Goal: Book appointment/travel/reservation

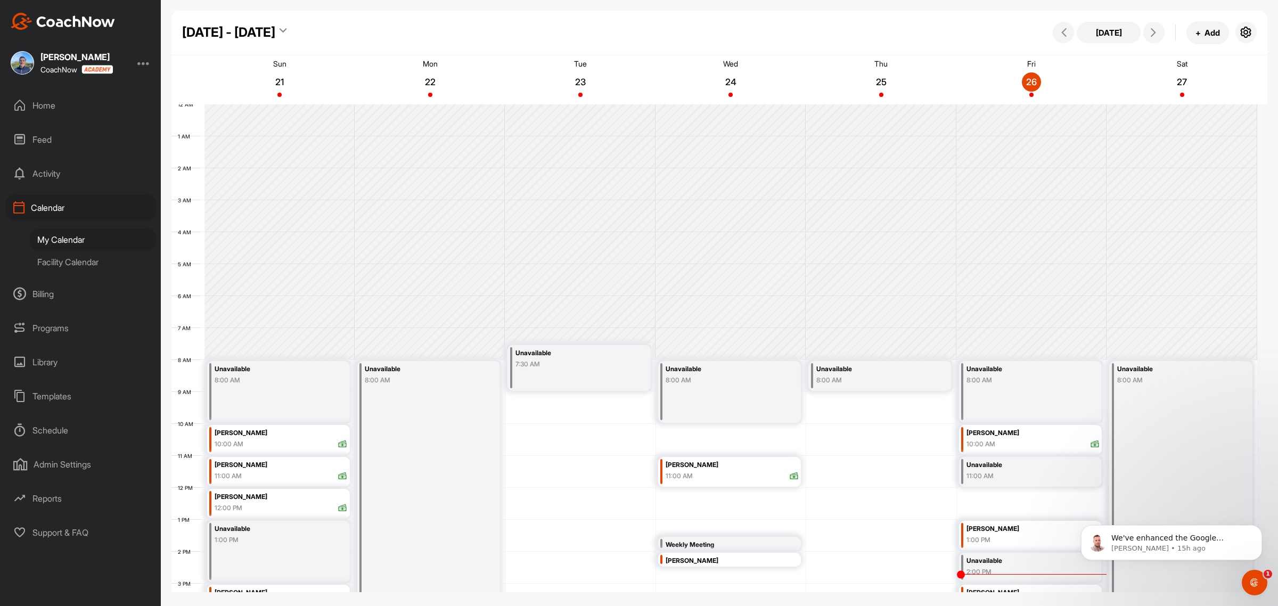
click at [66, 262] on div "Facility Calendar" at bounding box center [93, 262] width 126 height 22
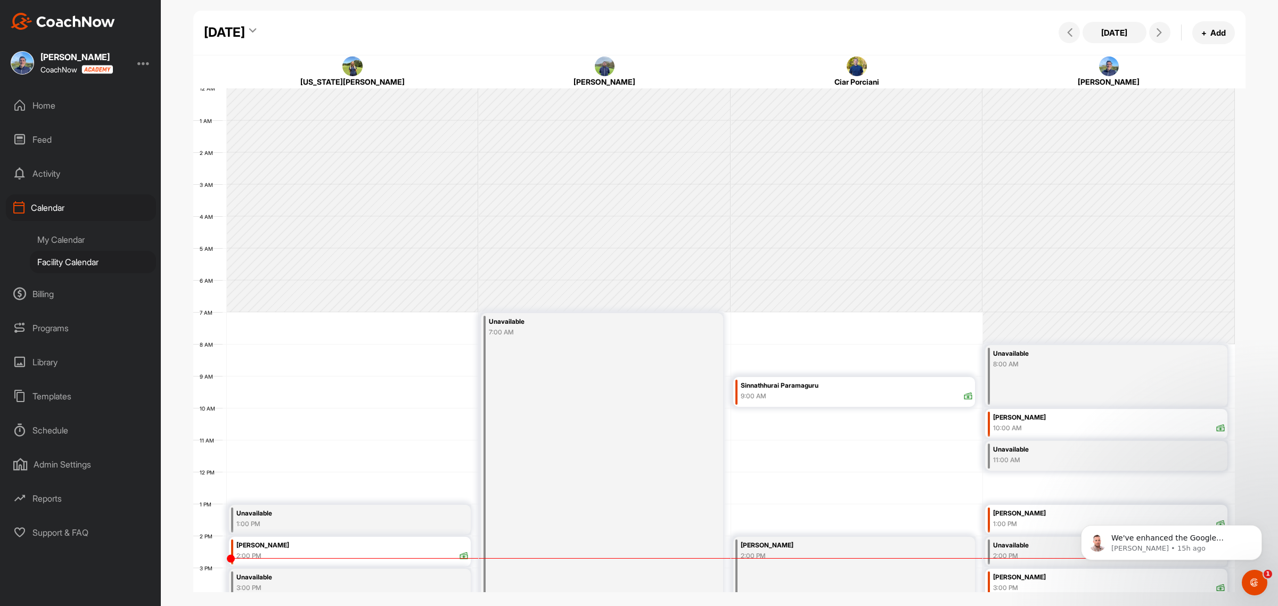
scroll to position [184, 0]
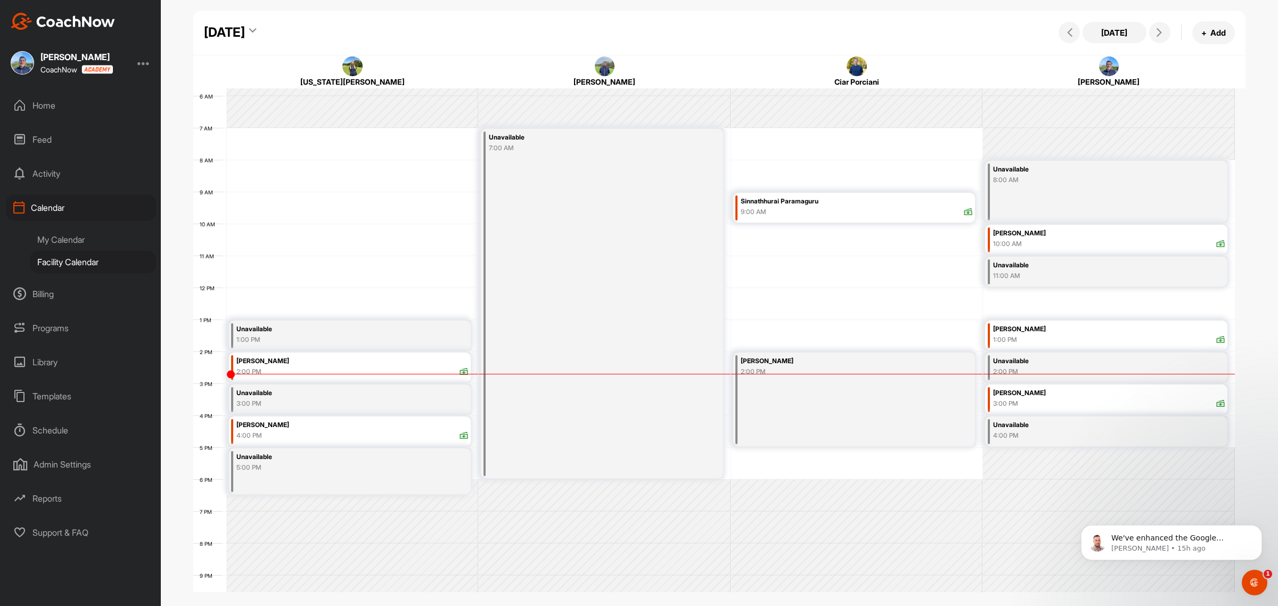
click at [245, 32] on div "[DATE]" at bounding box center [224, 32] width 41 height 19
click at [212, 223] on div "28" at bounding box center [217, 218] width 16 height 16
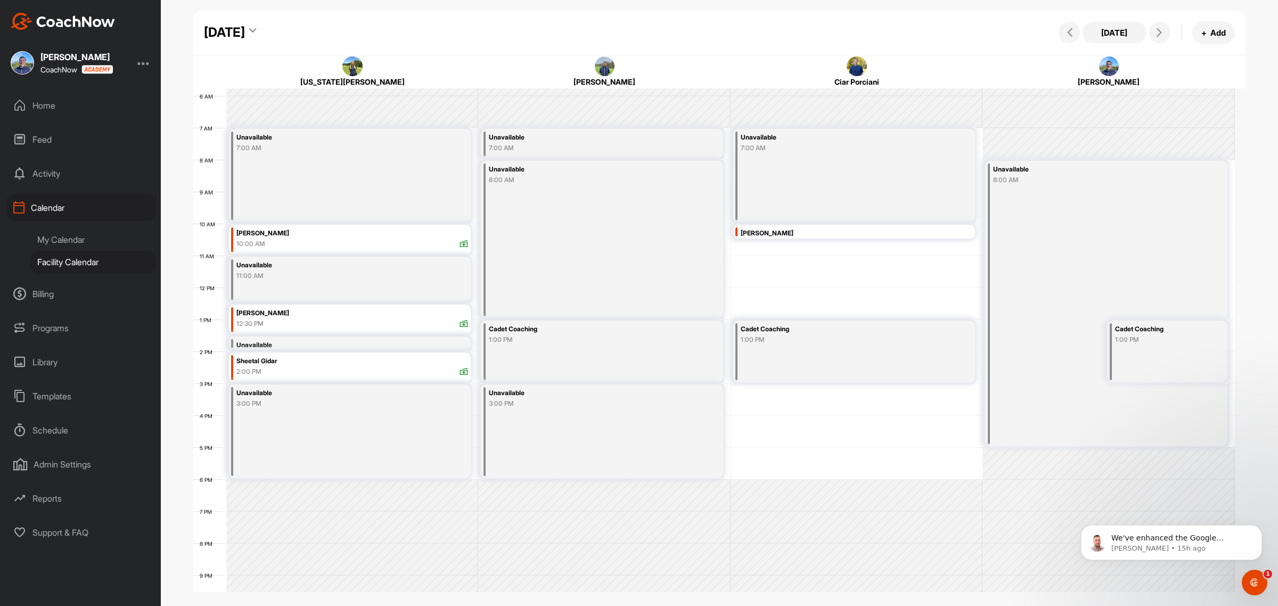
click at [305, 393] on div "Unavailable" at bounding box center [331, 393] width 190 height 12
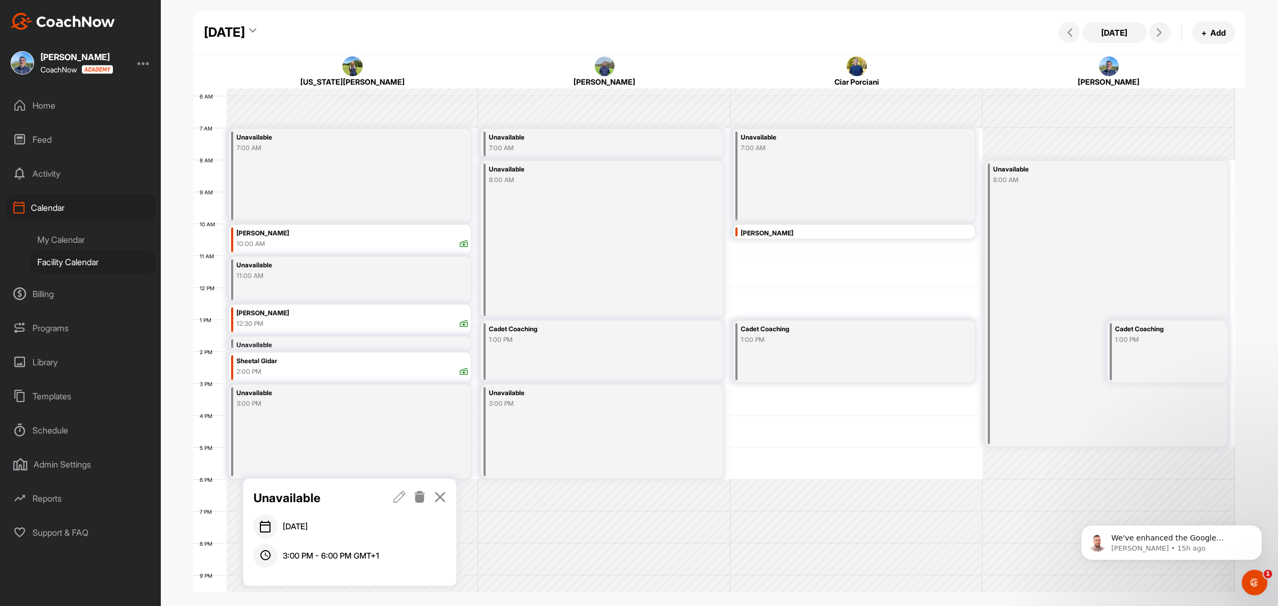
click at [398, 501] on icon at bounding box center [400, 497] width 12 height 12
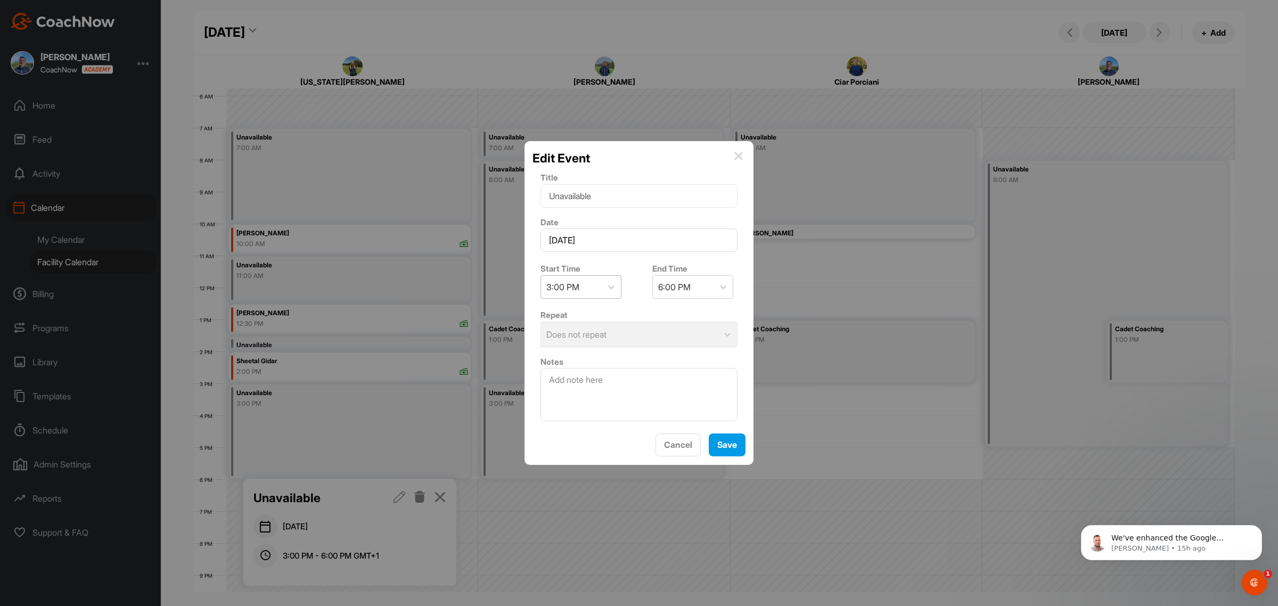
click at [592, 286] on div "3:00 PM" at bounding box center [571, 287] width 61 height 22
click at [584, 394] on div "4:00 PM" at bounding box center [581, 392] width 81 height 21
click at [725, 450] on span "Save" at bounding box center [727, 444] width 20 height 11
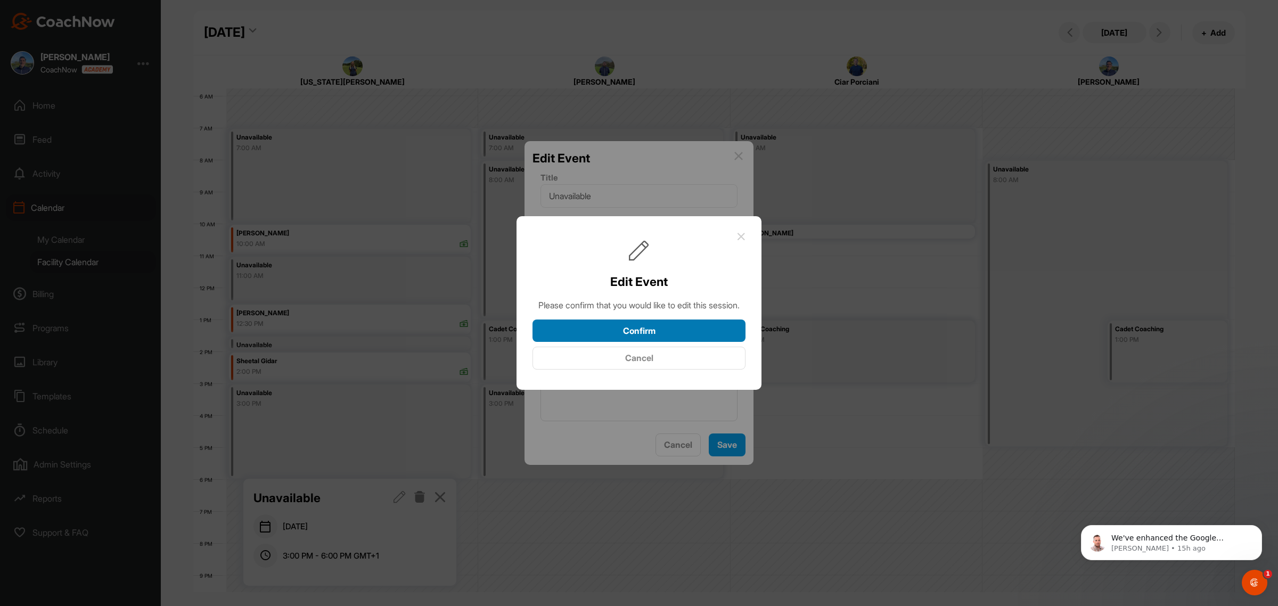
click at [664, 341] on button "Confirm" at bounding box center [639, 331] width 213 height 23
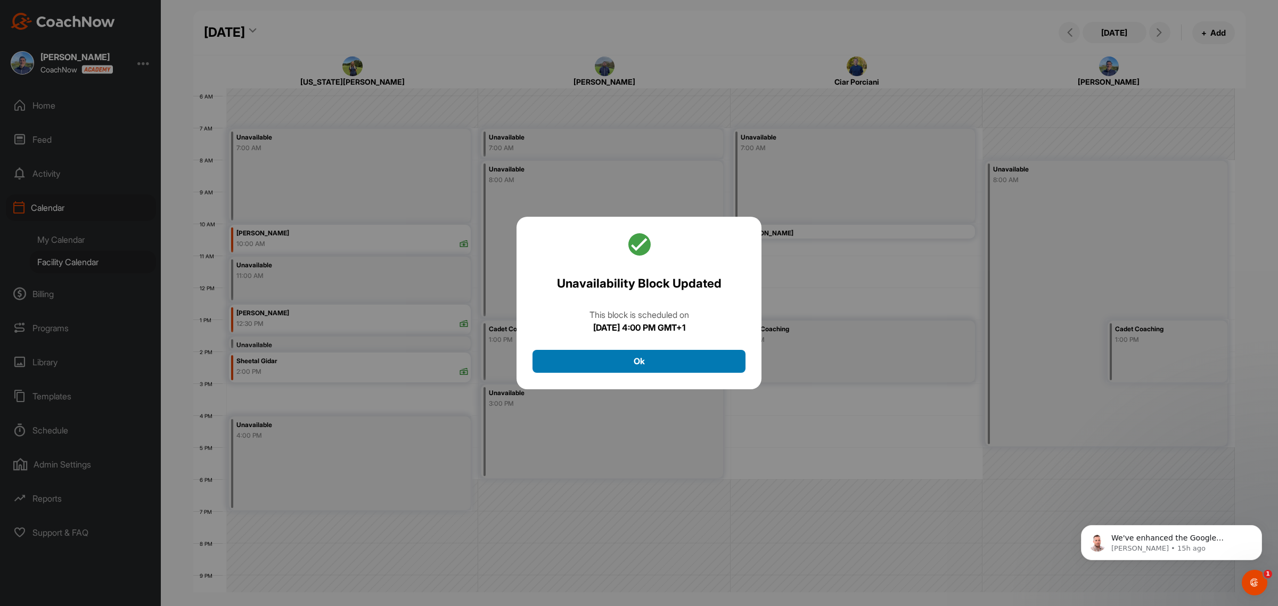
click at [669, 364] on button "Ok" at bounding box center [639, 361] width 213 height 23
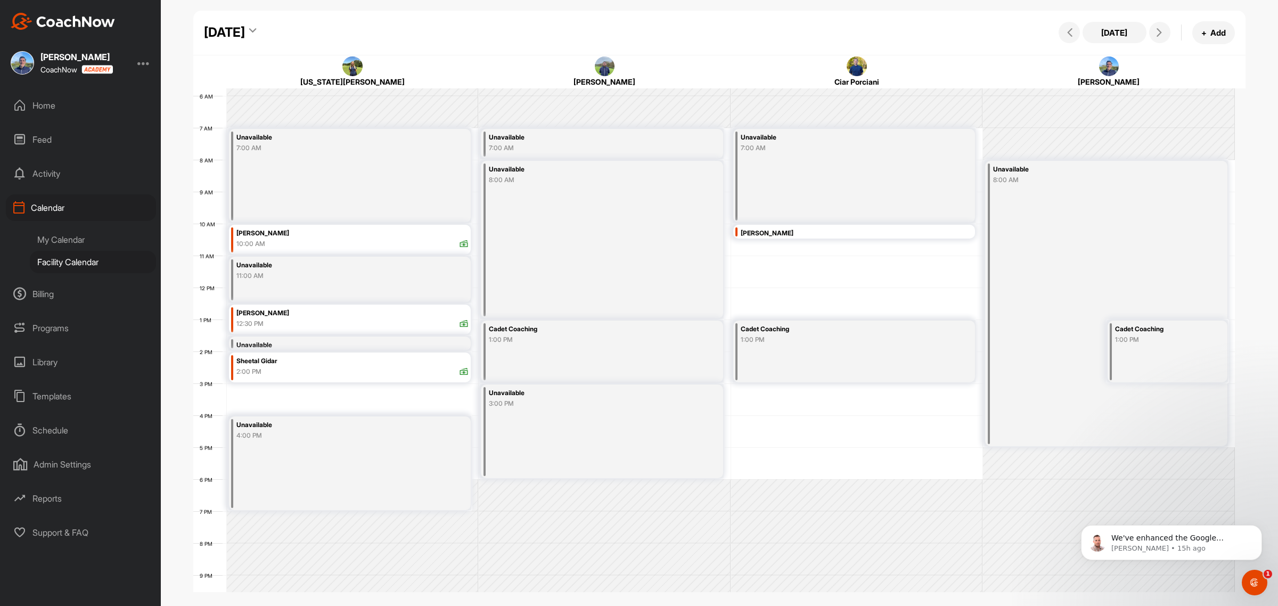
drag, startPoint x: 382, startPoint y: 382, endPoint x: 377, endPoint y: 403, distance: 22.0
click at [377, 403] on div "12 AM 1 AM 2 AM 3 AM 4 AM 5 AM 6 AM 7 AM 8 AM 9 AM 10 AM 11 AM 12 PM 1 PM 2 PM …" at bounding box center [714, 287] width 1042 height 767
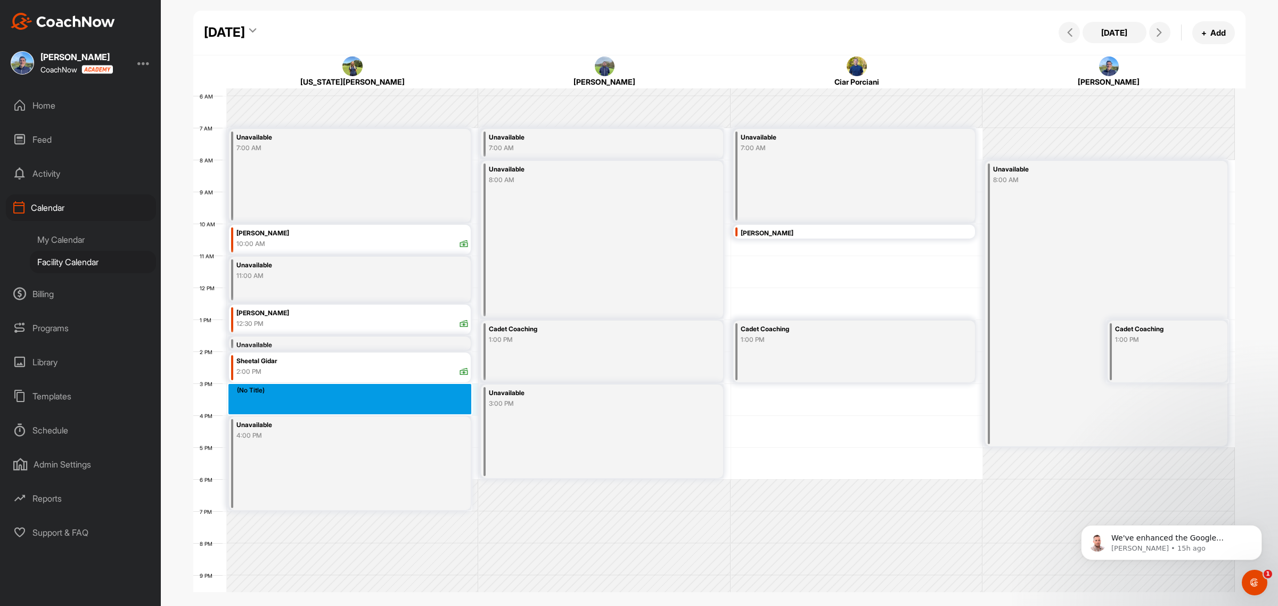
drag, startPoint x: 388, startPoint y: 386, endPoint x: 387, endPoint y: 408, distance: 22.4
click at [387, 408] on div "12 AM 1 AM 2 AM 3 AM 4 AM 5 AM 6 AM 7 AM 8 AM 9 AM 10 AM 11 AM 12 PM 1 PM 2 PM …" at bounding box center [714, 287] width 1042 height 767
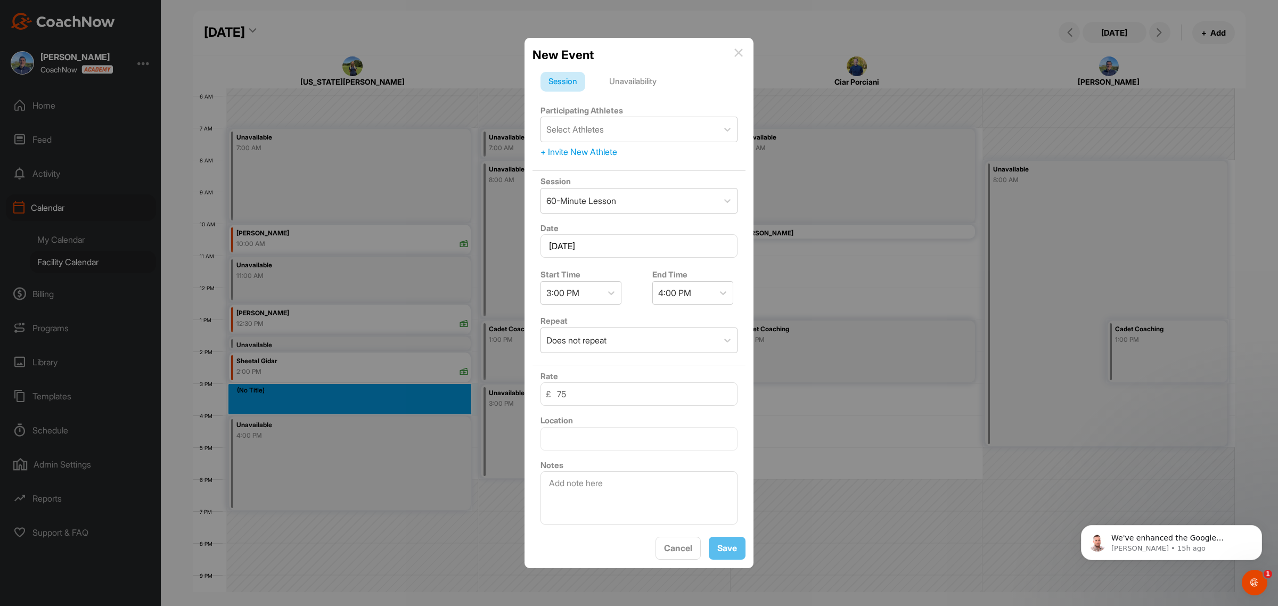
click at [741, 50] on img at bounding box center [738, 52] width 9 height 9
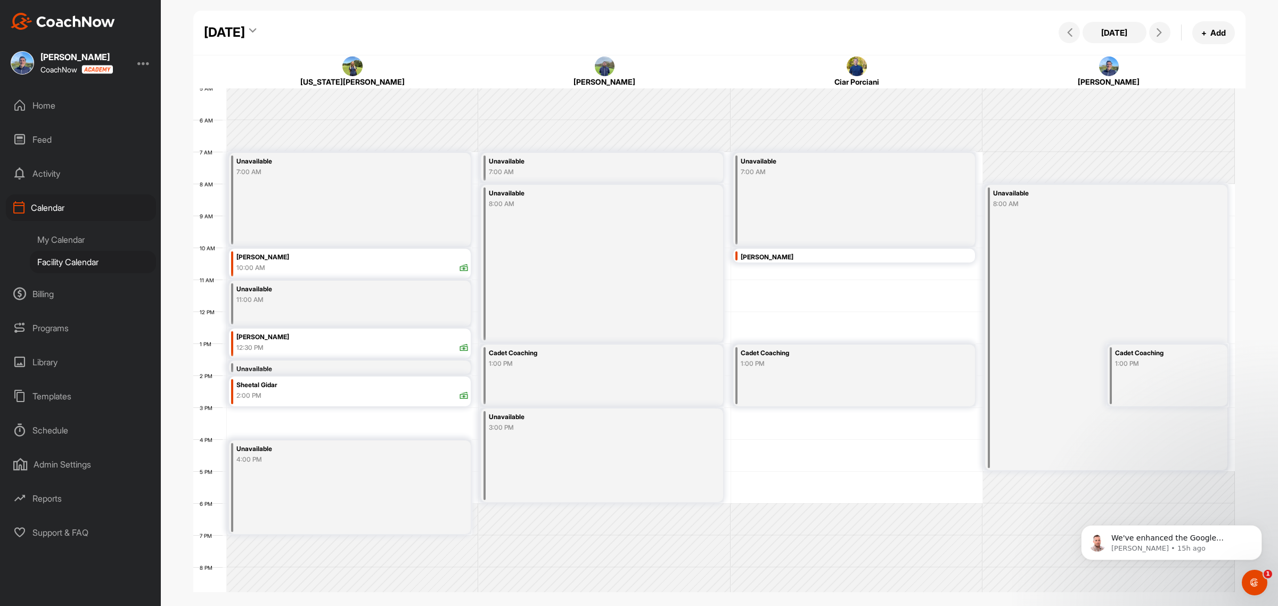
scroll to position [118, 0]
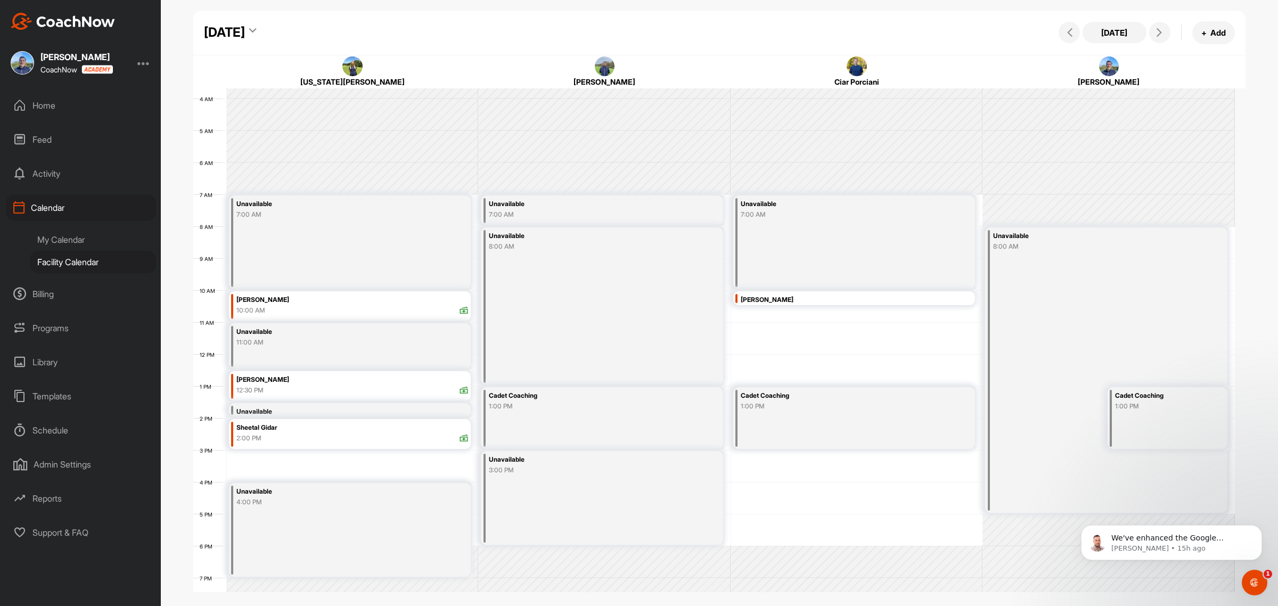
click at [294, 493] on div "Unavailable" at bounding box center [331, 492] width 190 height 12
click at [394, 395] on icon at bounding box center [400, 393] width 12 height 12
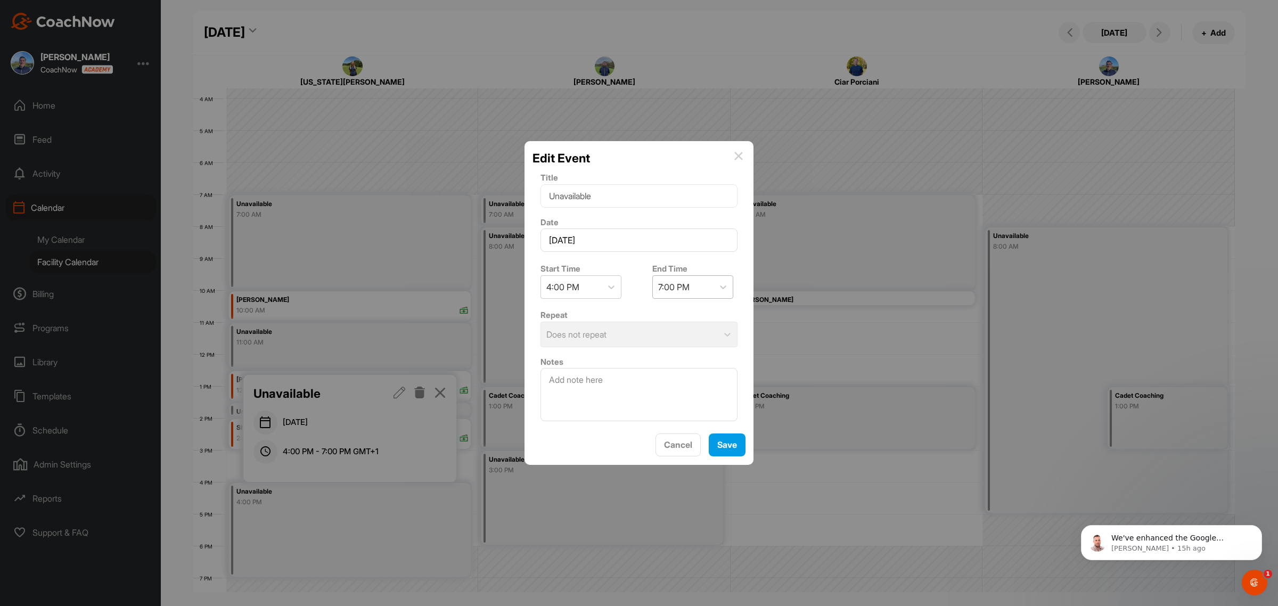
click at [668, 281] on div "7:00 PM" at bounding box center [673, 287] width 31 height 13
click at [611, 293] on div "4:00 PM" at bounding box center [581, 286] width 81 height 23
click at [577, 397] on div "5:00 PM" at bounding box center [581, 393] width 81 height 21
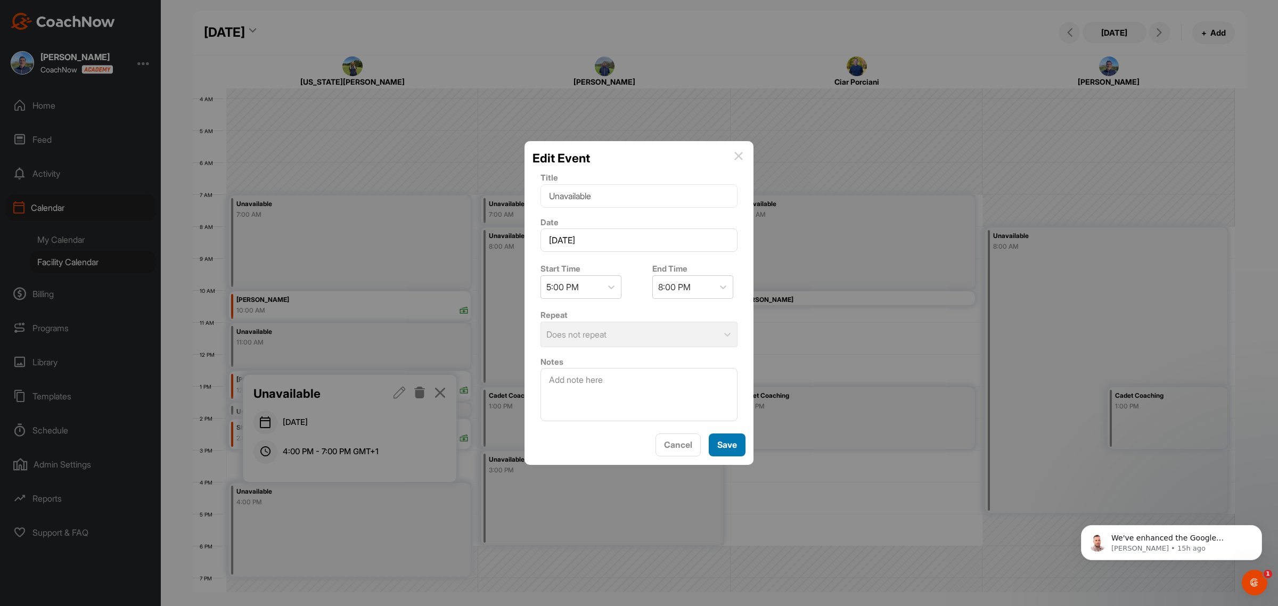
click at [721, 450] on span "Save" at bounding box center [727, 444] width 20 height 11
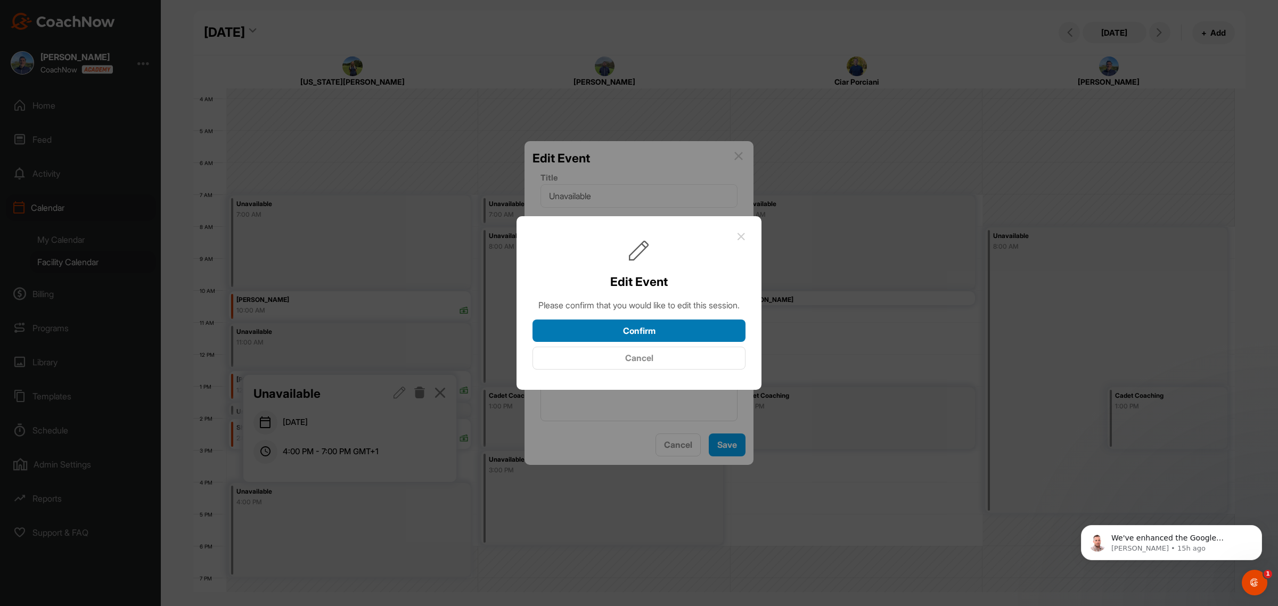
click at [705, 337] on button "Confirm" at bounding box center [639, 331] width 213 height 23
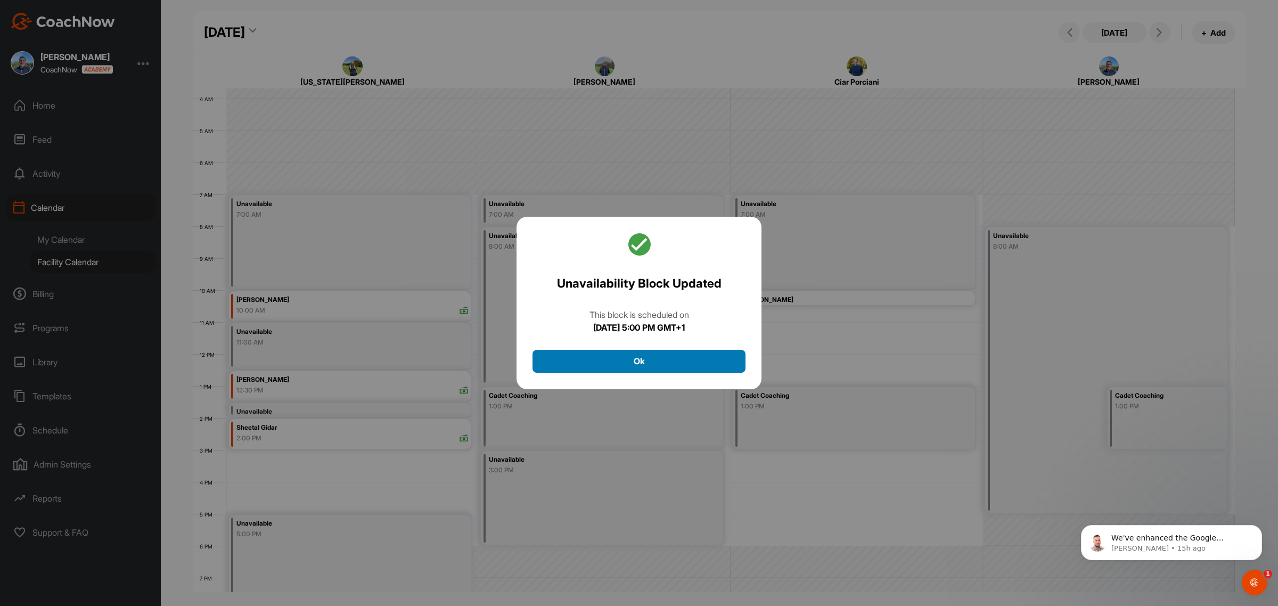
click at [628, 353] on button "Ok" at bounding box center [639, 361] width 213 height 23
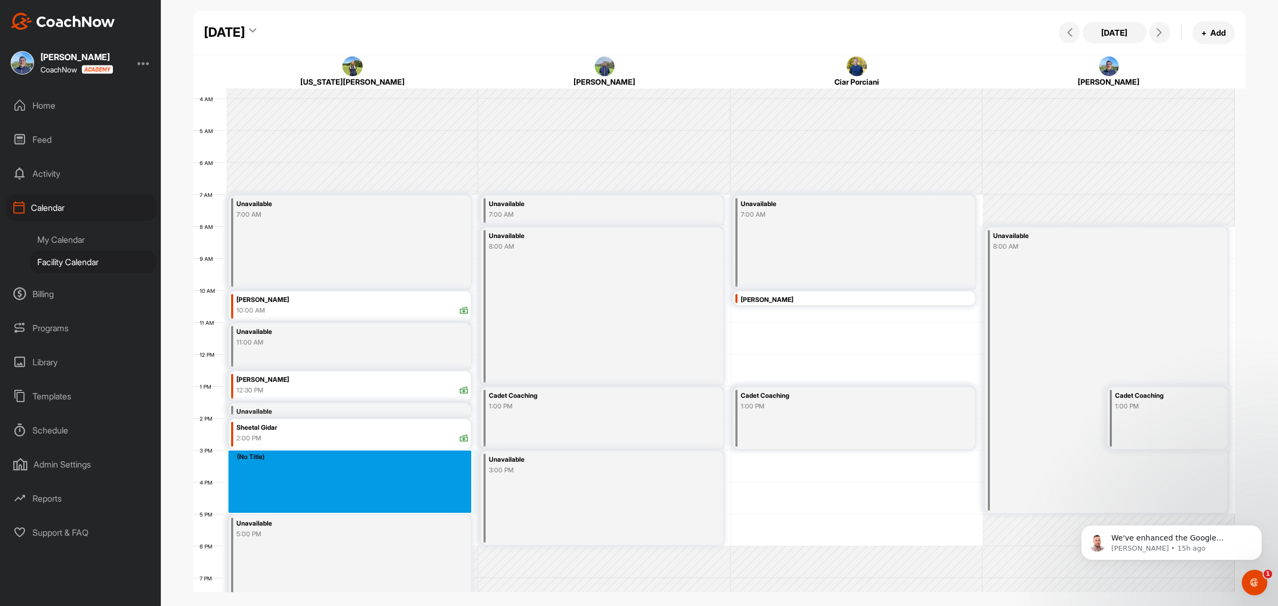
drag, startPoint x: 361, startPoint y: 456, endPoint x: 356, endPoint y: 504, distance: 48.2
click at [356, 504] on div "12 AM 1 AM 2 AM 3 AM 4 AM 5 AM 6 AM 7 AM 8 AM 9 AM 10 AM 11 AM 12 PM 1 PM 2 PM …" at bounding box center [714, 354] width 1042 height 767
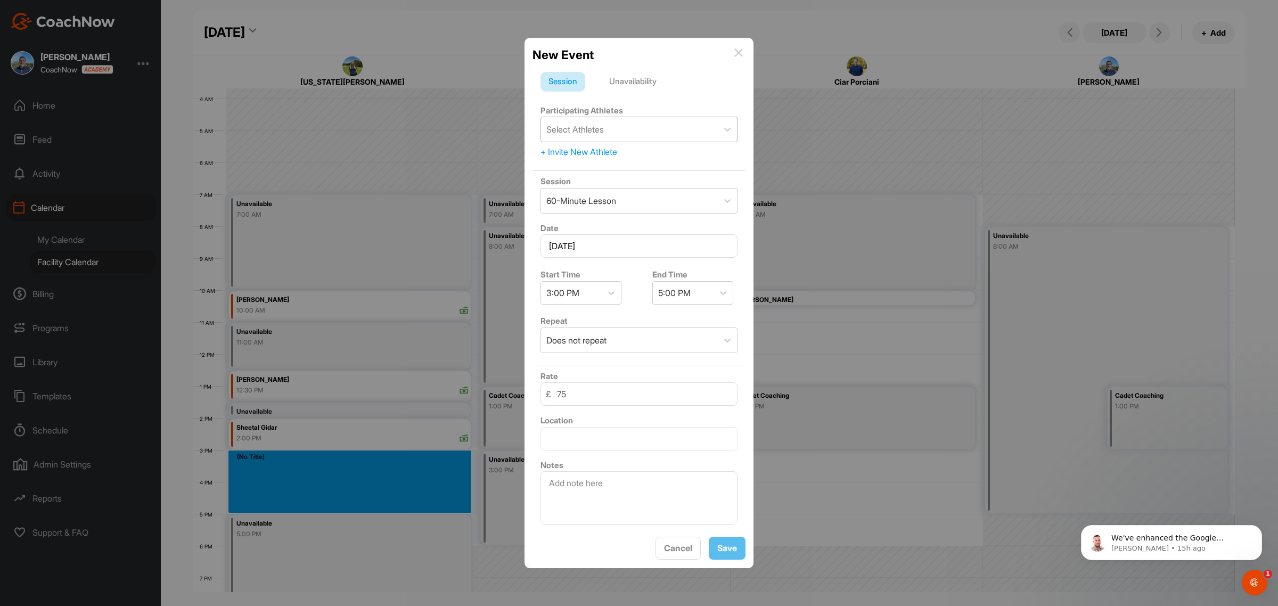
click at [648, 130] on div "Select Athletes" at bounding box center [629, 129] width 177 height 24
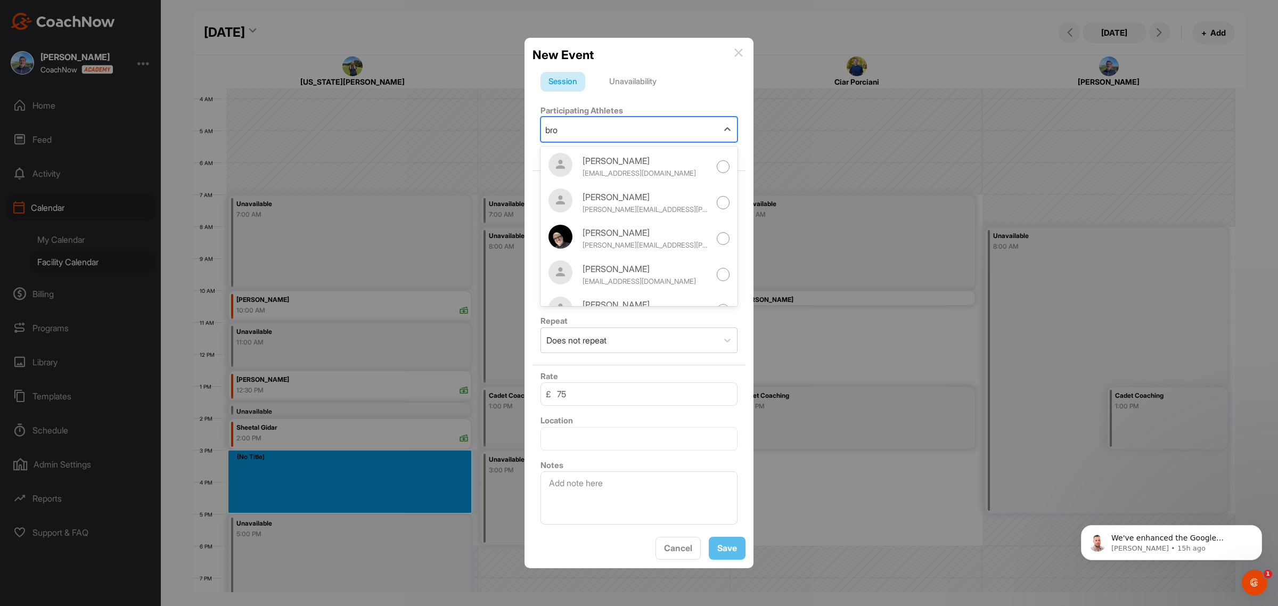
type input "broc"
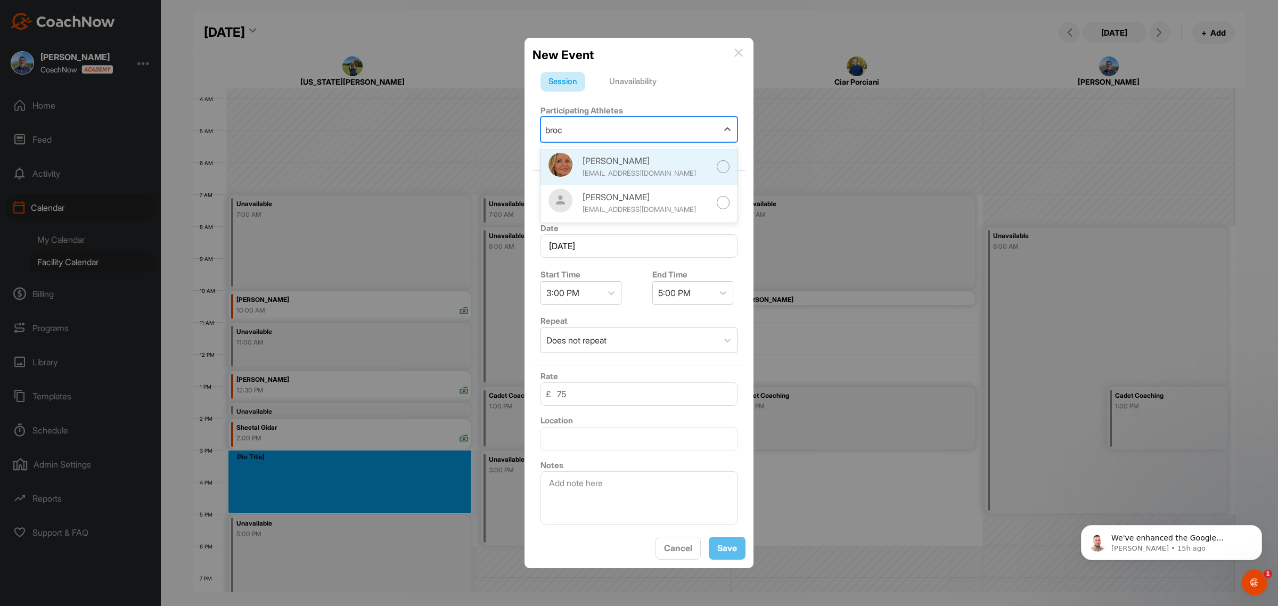
click at [659, 169] on div "[EMAIL_ADDRESS][DOMAIN_NAME]" at bounding box center [647, 173] width 128 height 11
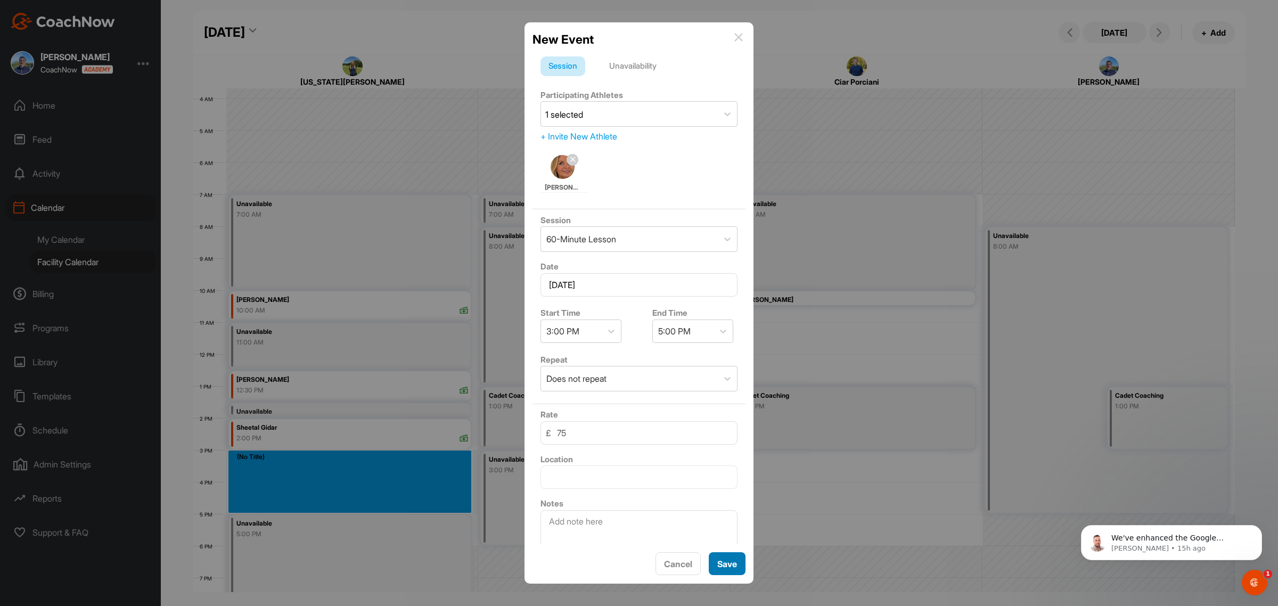
click at [723, 569] on div "Save" at bounding box center [727, 564] width 20 height 13
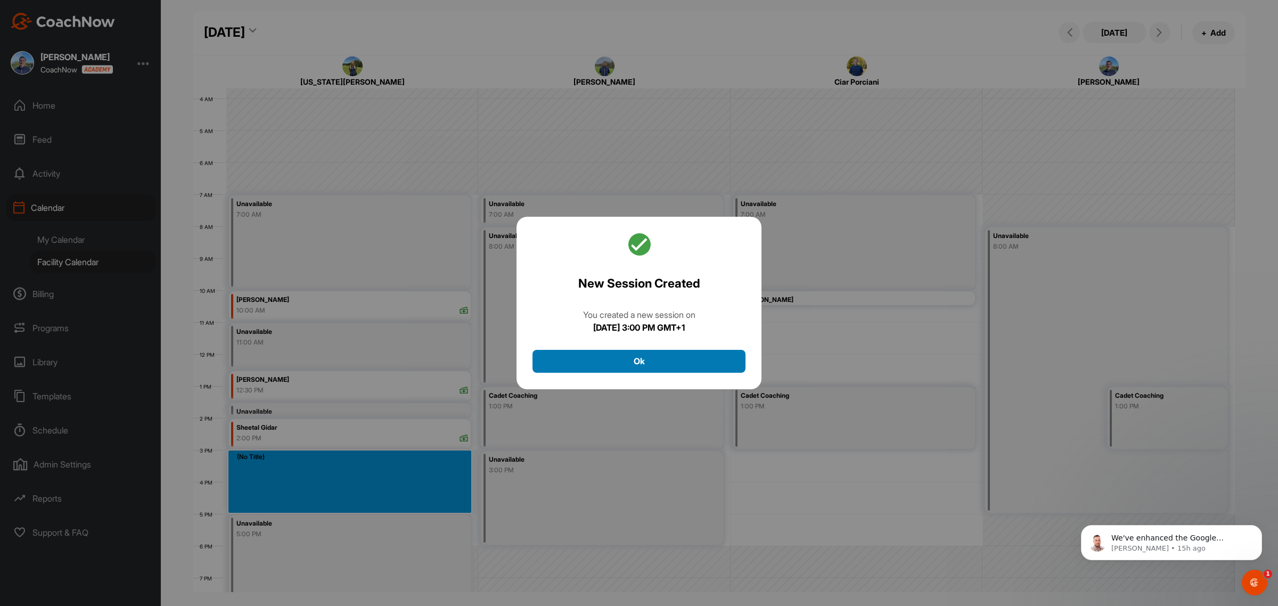
click at [690, 357] on button "Ok" at bounding box center [639, 361] width 213 height 23
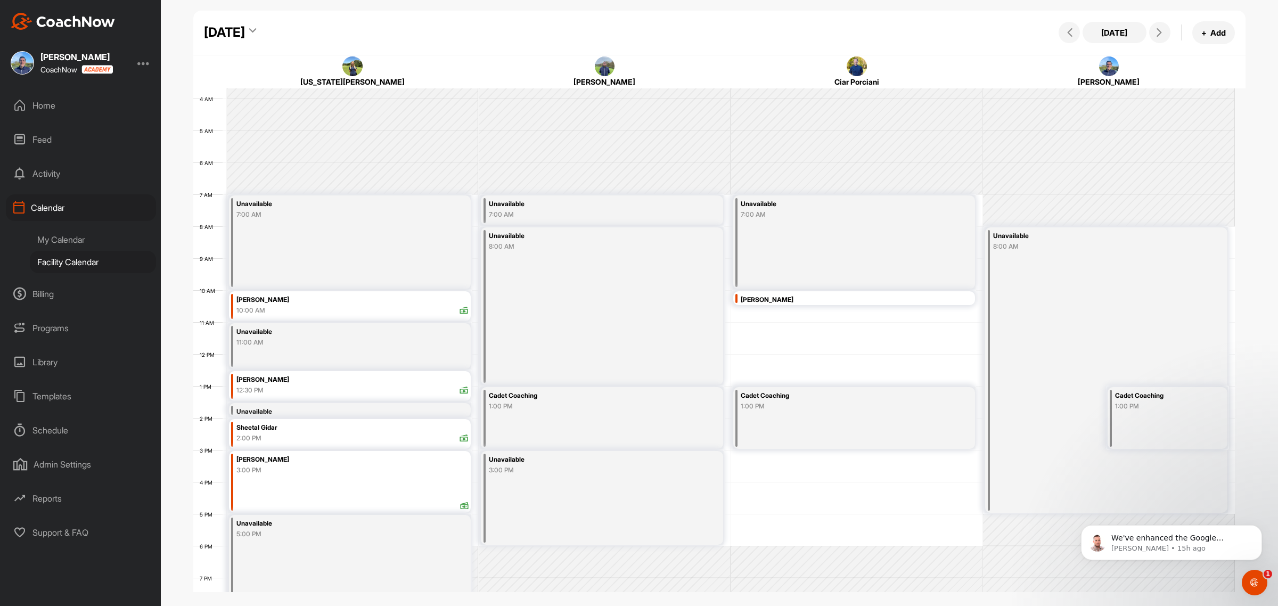
scroll to position [0, 0]
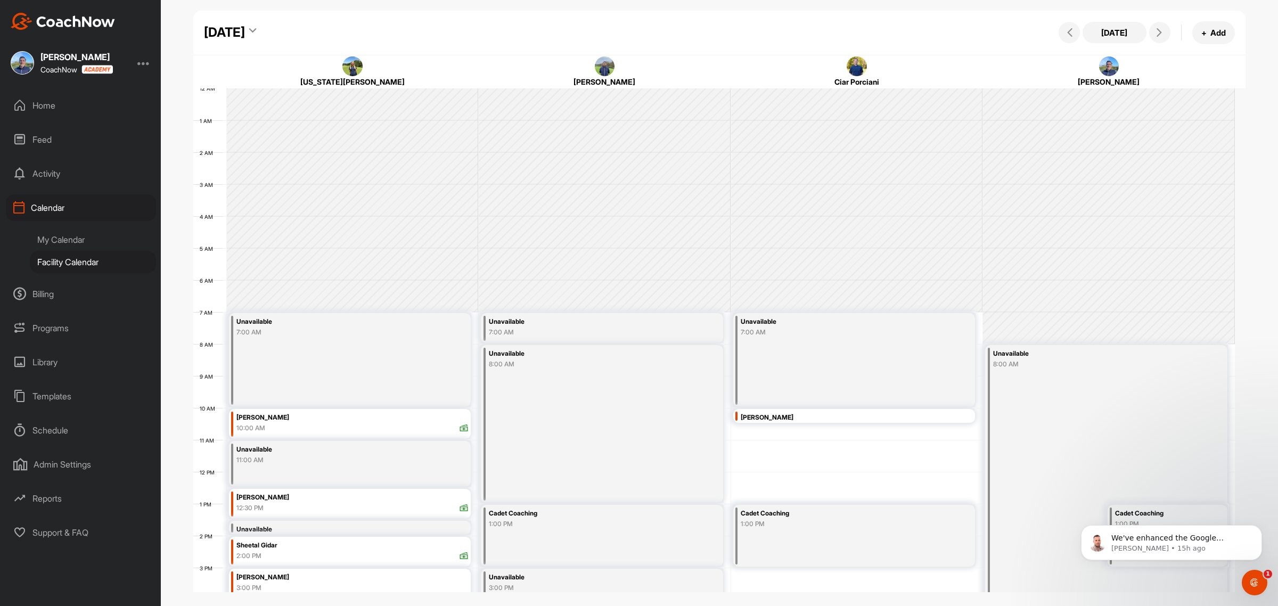
click at [245, 36] on div "[DATE]" at bounding box center [224, 32] width 41 height 19
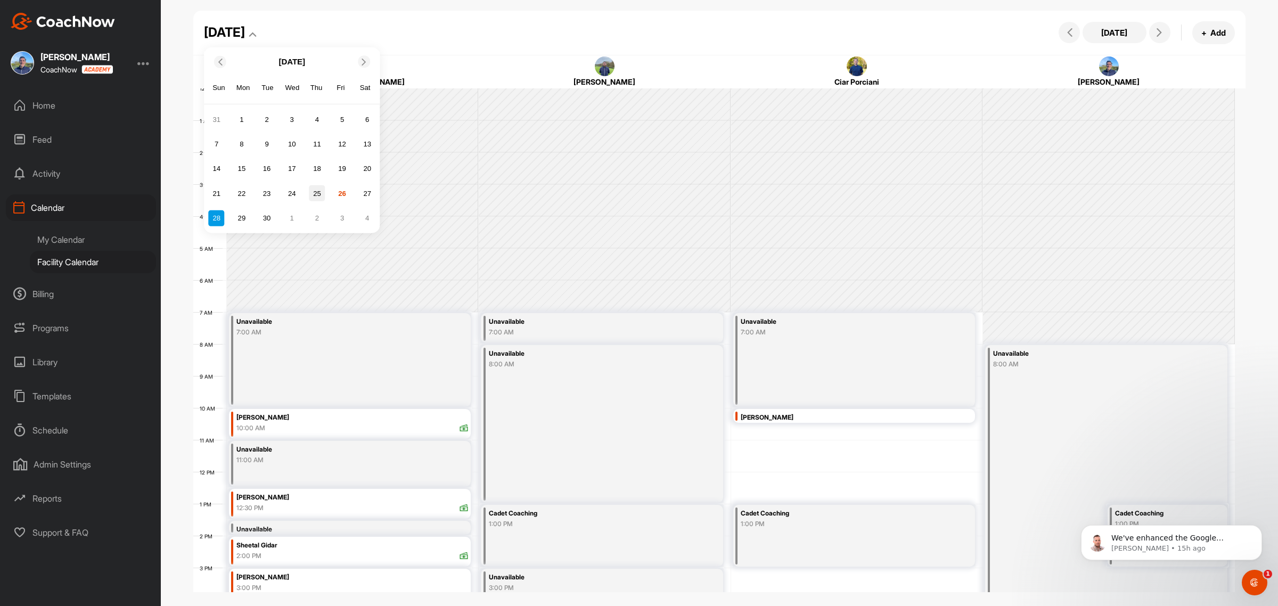
click at [320, 198] on div "25" at bounding box center [317, 193] width 16 height 16
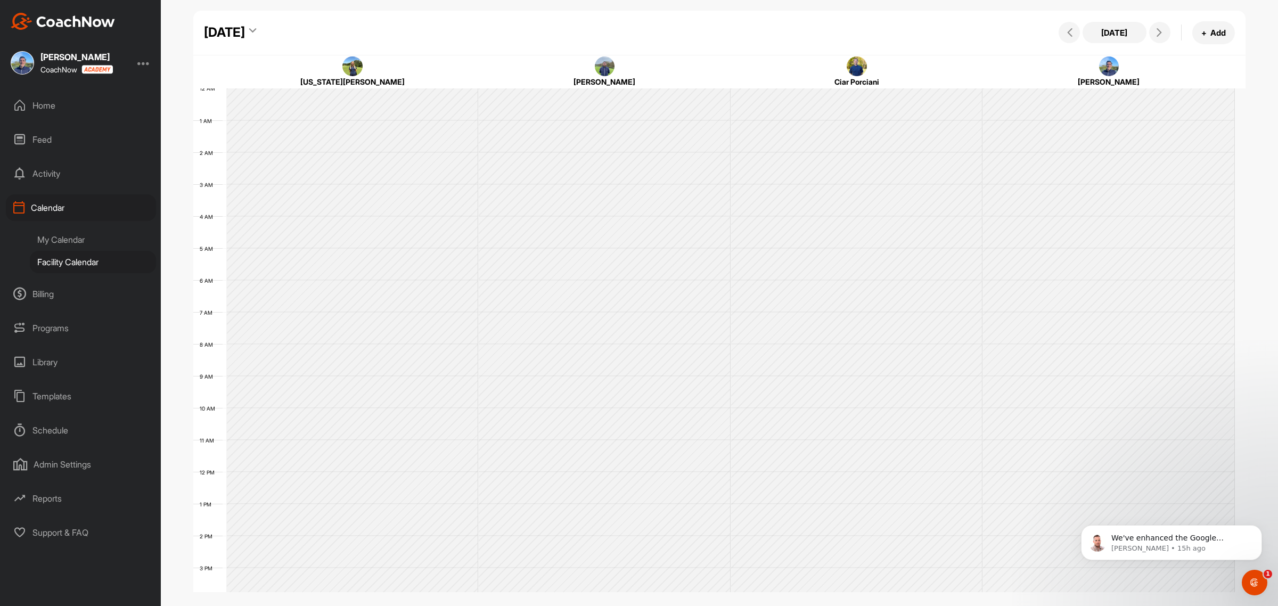
scroll to position [184, 0]
click at [245, 27] on div "[DATE]" at bounding box center [224, 32] width 41 height 19
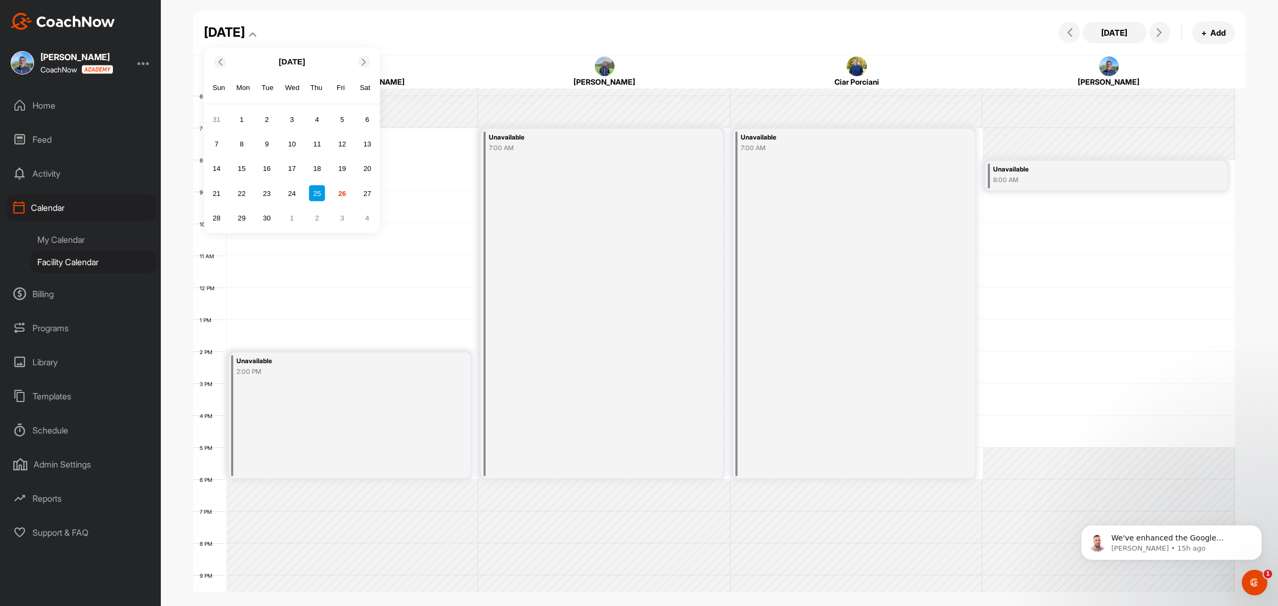
click at [333, 201] on div "21 22 23 24 25 26 27" at bounding box center [291, 193] width 169 height 19
click at [337, 198] on div "26" at bounding box center [342, 193] width 16 height 16
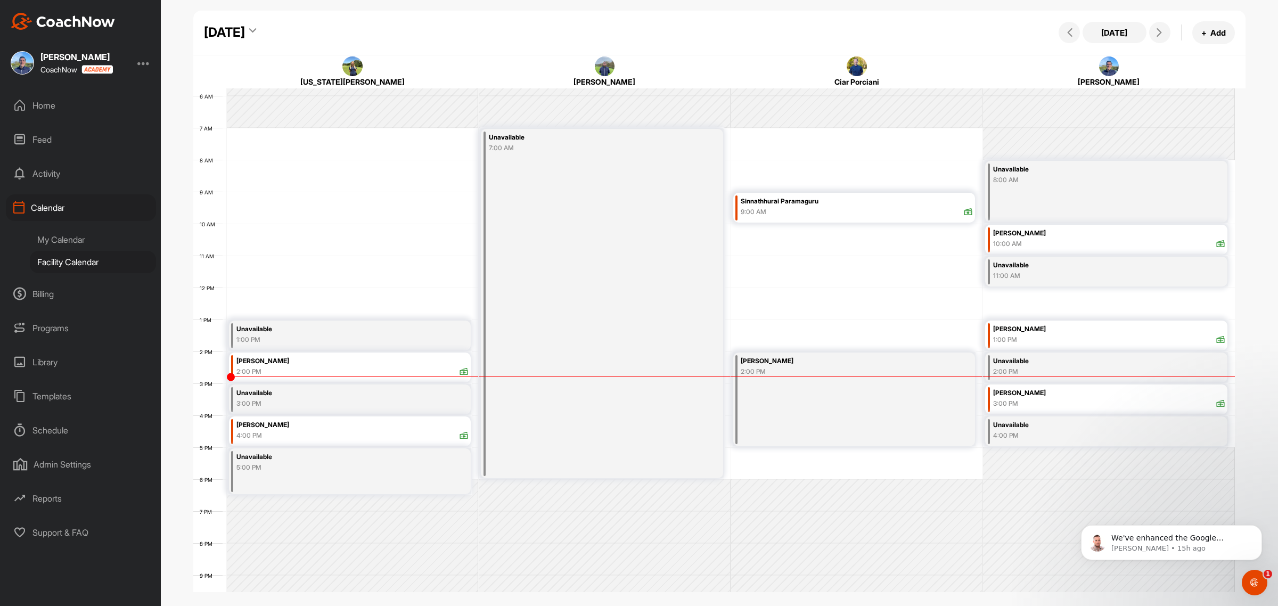
click at [245, 32] on div "[DATE]" at bounding box center [224, 32] width 41 height 19
click at [223, 223] on div "28" at bounding box center [217, 218] width 16 height 16
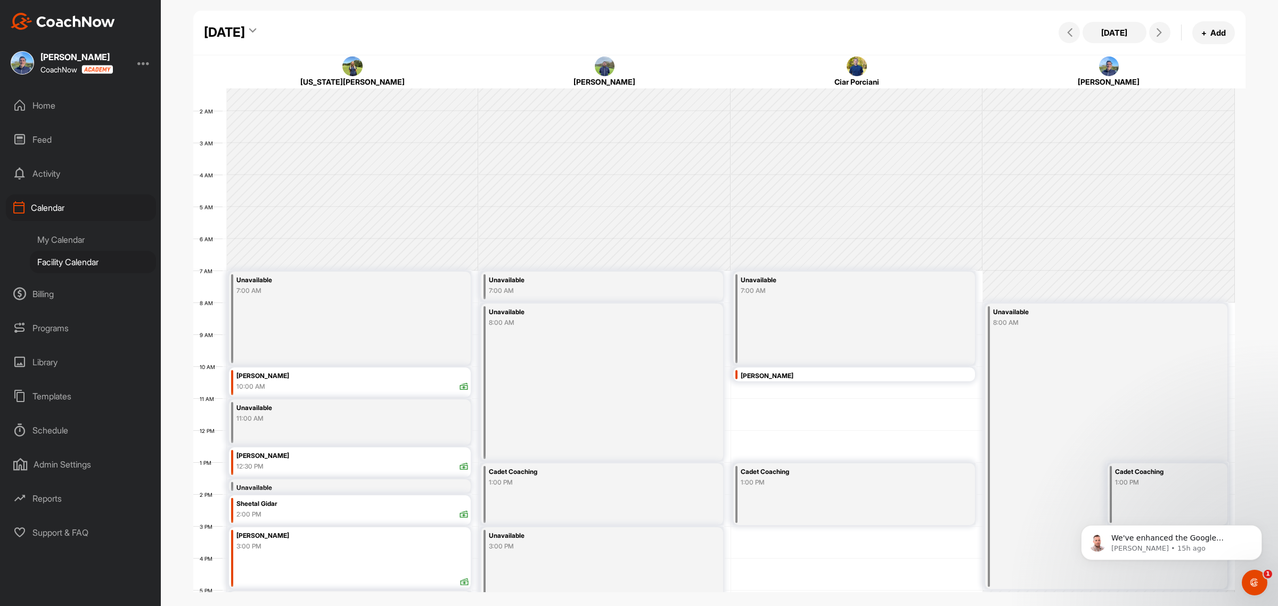
scroll to position [0, 0]
